Goal: Task Accomplishment & Management: Use online tool/utility

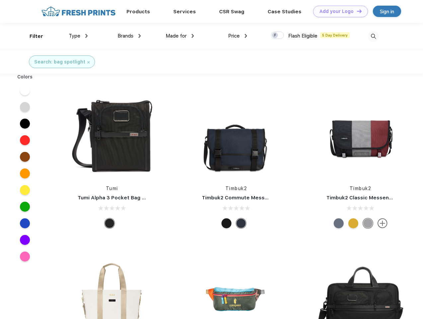
click at [338, 11] on link "Add your Logo Design Tool" at bounding box center [340, 12] width 55 height 12
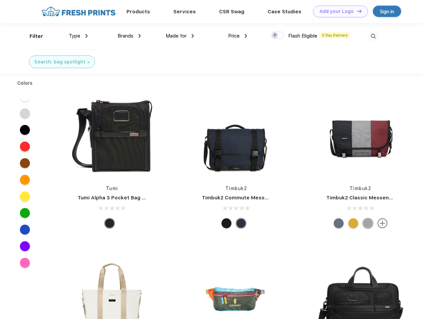
click at [0, 0] on div "Design Tool" at bounding box center [0, 0] width 0 height 0
click at [357, 11] on link "Add your Logo Design Tool" at bounding box center [340, 12] width 55 height 12
click at [32, 36] on div "Filter" at bounding box center [37, 37] width 14 height 8
click at [78, 36] on span "Type" at bounding box center [75, 36] width 12 height 6
click at [129, 36] on span "Brands" at bounding box center [126, 36] width 16 height 6
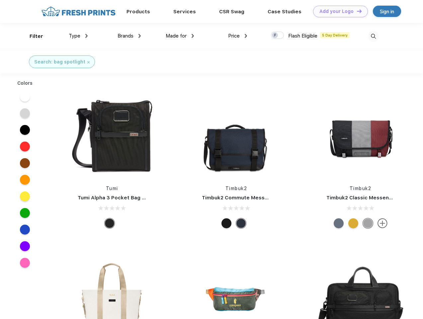
click at [180, 36] on span "Made for" at bounding box center [176, 36] width 21 height 6
click at [238, 36] on span "Price" at bounding box center [234, 36] width 12 height 6
click at [278, 36] on div at bounding box center [277, 35] width 13 height 7
click at [275, 36] on input "checkbox" at bounding box center [273, 33] width 4 height 4
click at [373, 36] on img at bounding box center [373, 36] width 11 height 11
